Goal: Task Accomplishment & Management: Use online tool/utility

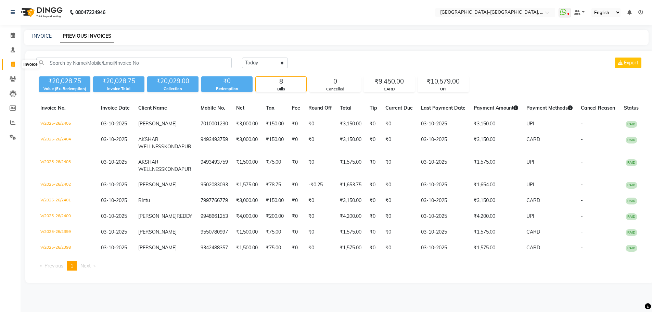
click at [16, 67] on span at bounding box center [13, 65] width 12 height 8
select select "service"
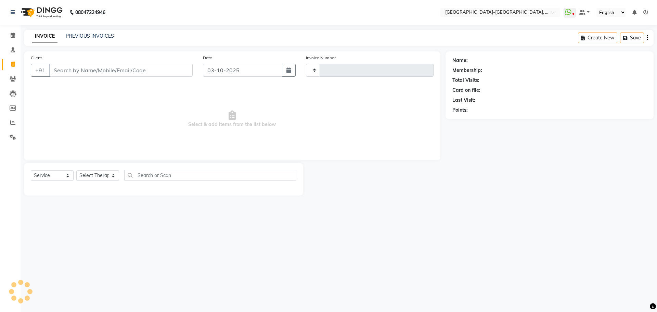
type input "2406"
select select "5851"
drag, startPoint x: 64, startPoint y: 69, endPoint x: 365, endPoint y: 96, distance: 302.5
click at [64, 69] on input "Client" at bounding box center [120, 70] width 143 height 13
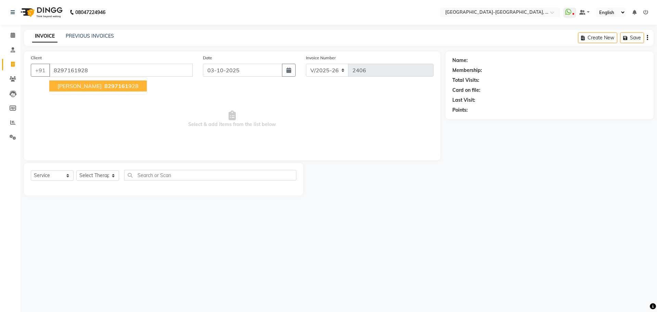
type input "8297161928"
select select "1: Object"
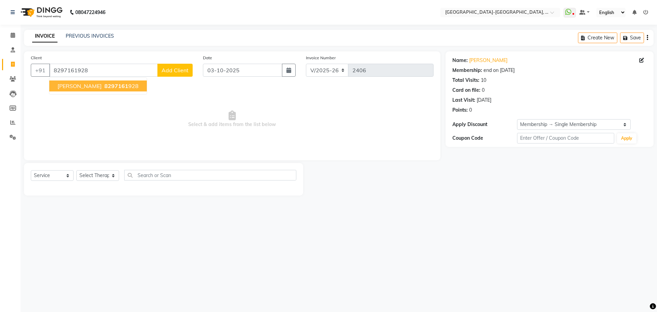
click at [102, 83] on span "[PERSON_NAME]" at bounding box center [79, 85] width 44 height 7
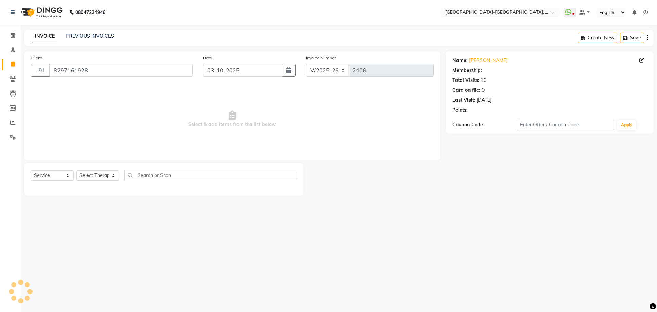
select select "1: Object"
drag, startPoint x: 87, startPoint y: 179, endPoint x: 74, endPoint y: 200, distance: 25.2
click at [88, 178] on select "Select Therapist Adakho Bone Hridziia Iris Katene Kholu Mayio Mohit Moru P Hrii…" at bounding box center [97, 175] width 43 height 11
select select "49851"
click at [76, 170] on select "Select Therapist Adakho Bone Hridziia Iris Katene Kholu Mayio Mohit Moru P Hrii…" at bounding box center [97, 175] width 43 height 11
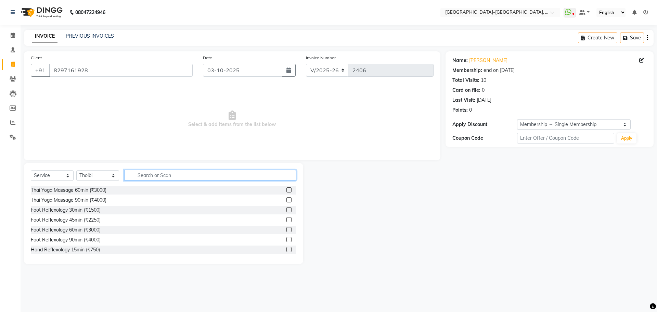
click at [174, 175] on input "text" at bounding box center [210, 175] width 172 height 11
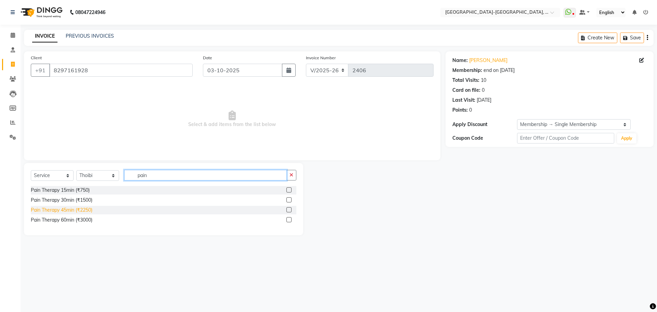
type input "pain"
click at [83, 210] on div "Pain Therapy 45min (₹2250)" at bounding box center [62, 209] width 62 height 7
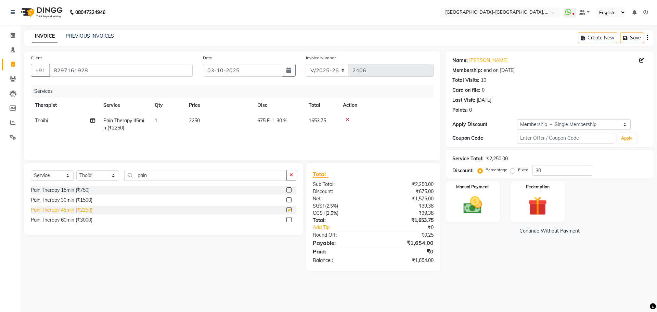
checkbox input "false"
click at [473, 199] on img at bounding box center [473, 205] width 32 height 23
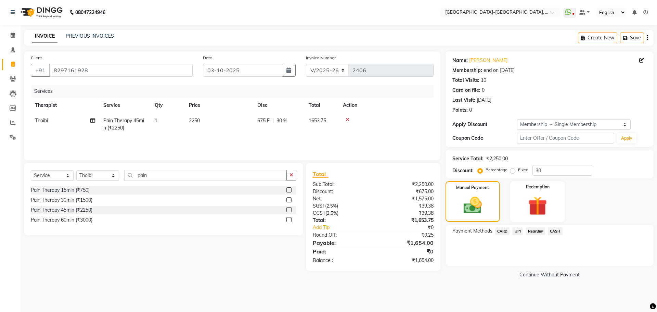
click at [518, 230] on span "UPI" at bounding box center [517, 231] width 11 height 8
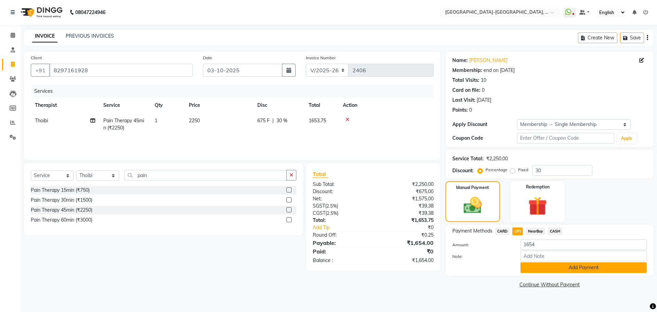
click at [557, 269] on button "Add Payment" at bounding box center [583, 267] width 126 height 11
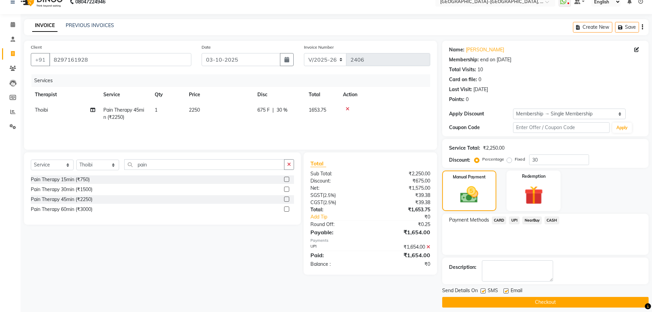
scroll to position [16, 0]
